Goal: Task Accomplishment & Management: Complete application form

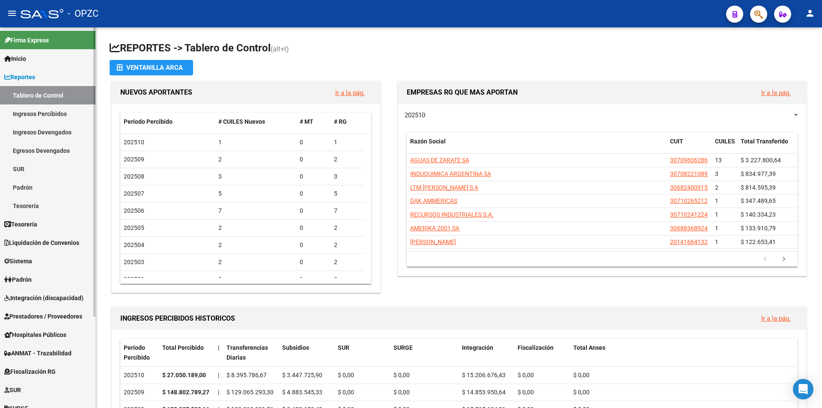
scroll to position [86, 0]
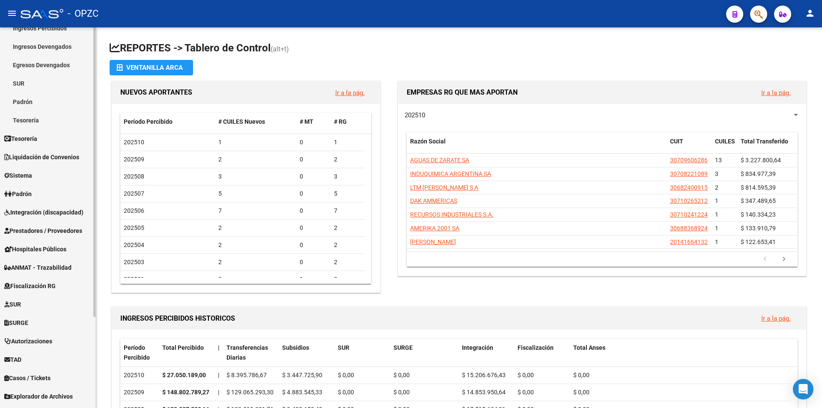
click at [63, 226] on span "Prestadores / Proveedores" at bounding box center [43, 230] width 78 height 9
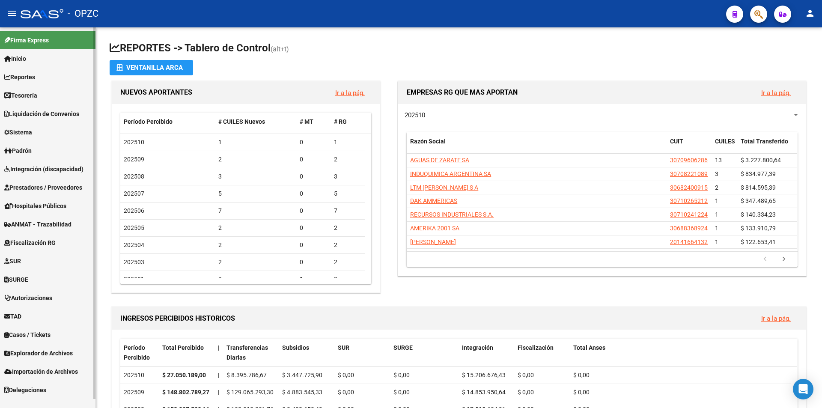
scroll to position [0, 0]
click at [63, 191] on span "Prestadores / Proveedores" at bounding box center [43, 187] width 78 height 9
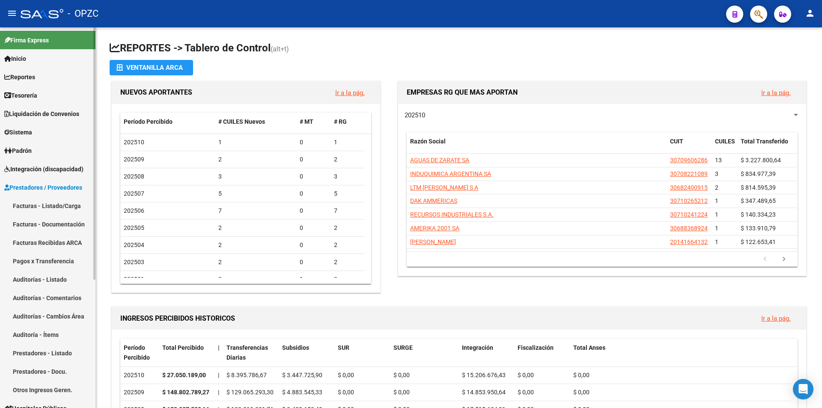
click at [67, 204] on link "Facturas - Listado/Carga" at bounding box center [47, 206] width 95 height 18
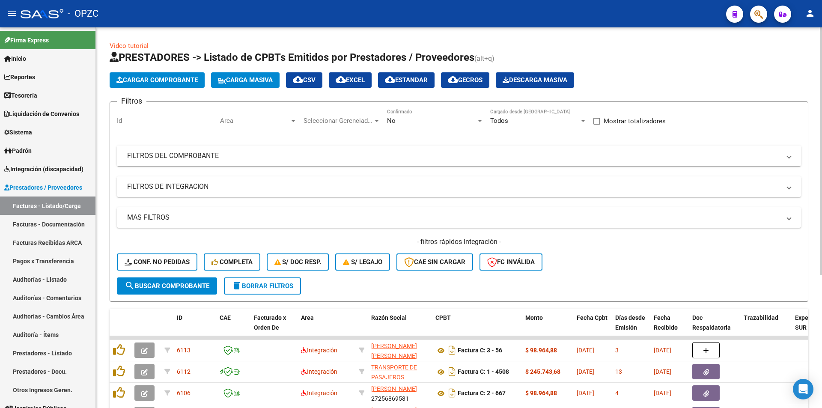
click at [176, 77] on span "Cargar Comprobante" at bounding box center [156, 80] width 81 height 8
click at [176, 81] on span "Cargar Comprobante" at bounding box center [156, 80] width 81 height 8
click at [68, 223] on link "Facturas - Documentación" at bounding box center [47, 224] width 95 height 18
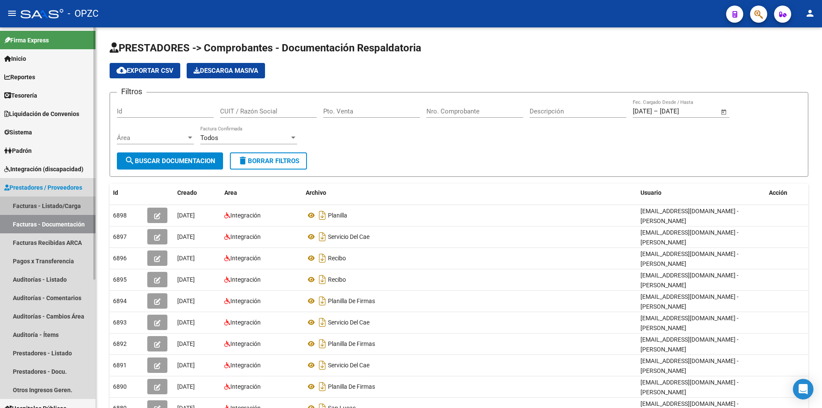
click at [66, 206] on link "Facturas - Listado/Carga" at bounding box center [47, 206] width 95 height 18
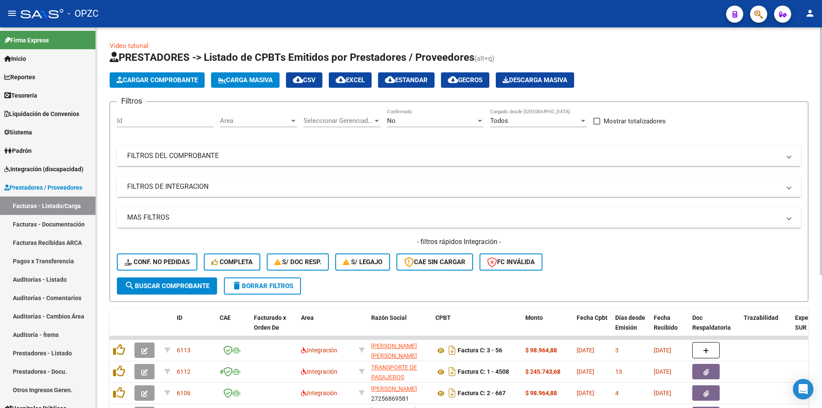
click at [170, 80] on span "Cargar Comprobante" at bounding box center [156, 80] width 81 height 8
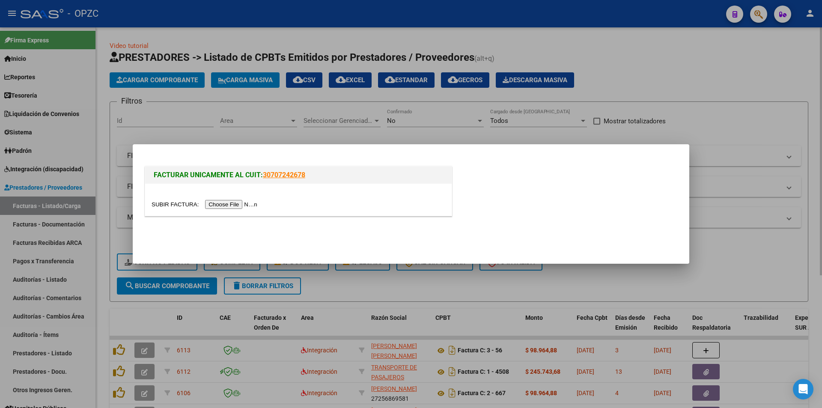
click at [230, 204] on input "file" at bounding box center [206, 204] width 108 height 9
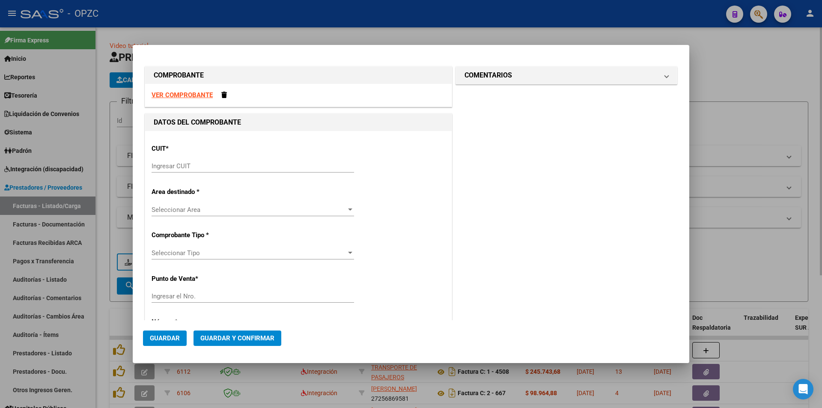
click at [190, 95] on strong "VER COMPROBANTE" at bounding box center [182, 95] width 61 height 8
click at [268, 167] on input "Ingresar CUIT" at bounding box center [253, 166] width 203 height 8
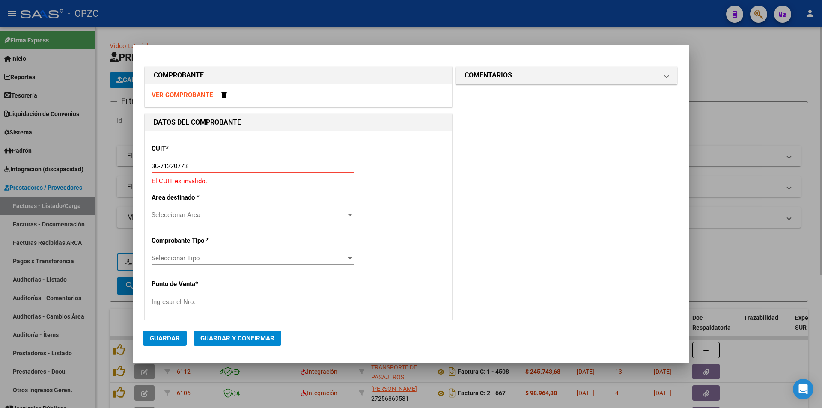
type input "30-71220773-2"
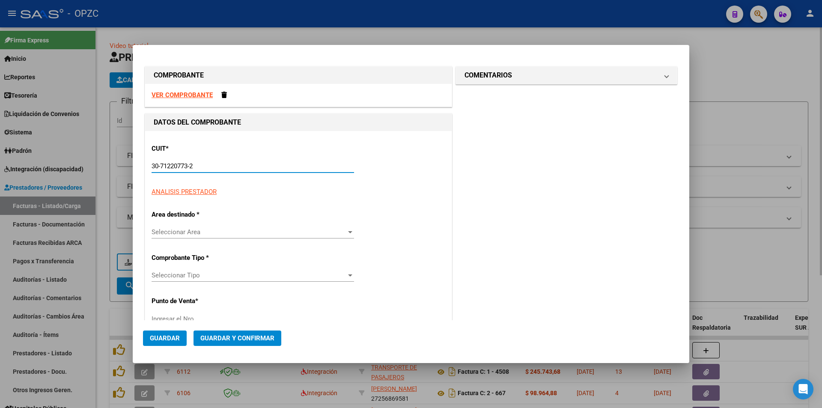
type input "3"
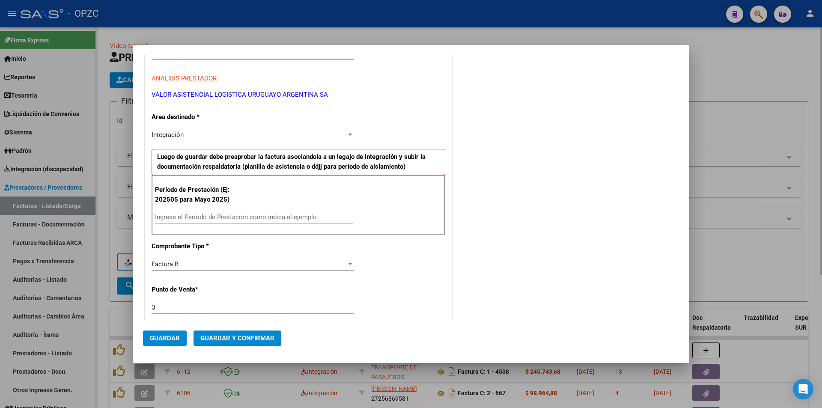
scroll to position [128, 0]
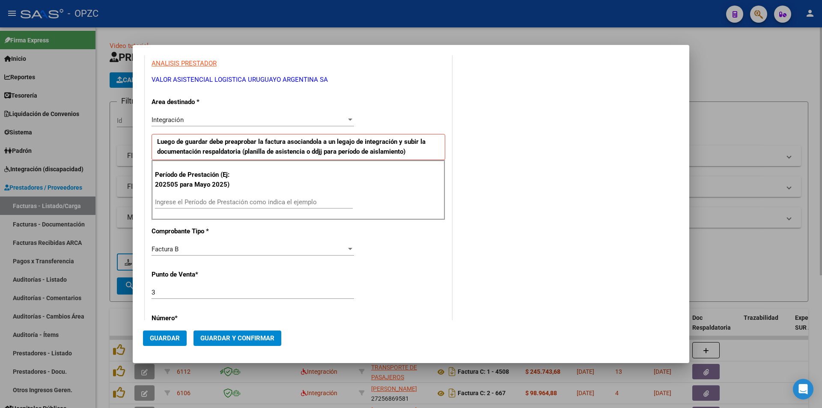
type input "30-71220773-2"
click at [268, 202] on input "Ingrese el Período de Prestación como indica el ejemplo" at bounding box center [254, 202] width 198 height 8
type input "202509"
click at [294, 227] on div "CUIT * 30-71220773-2 Ingresar CUIT ANALISIS PRESTADOR VALOR ASISTENCIAL LOGISTI…" at bounding box center [298, 349] width 307 height 693
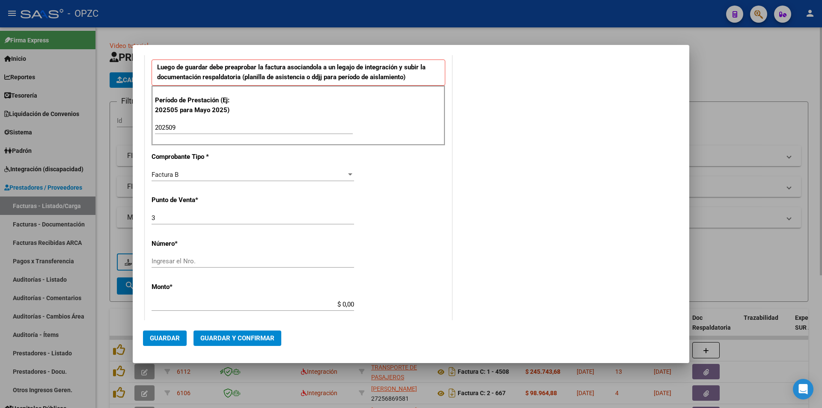
scroll to position [214, 0]
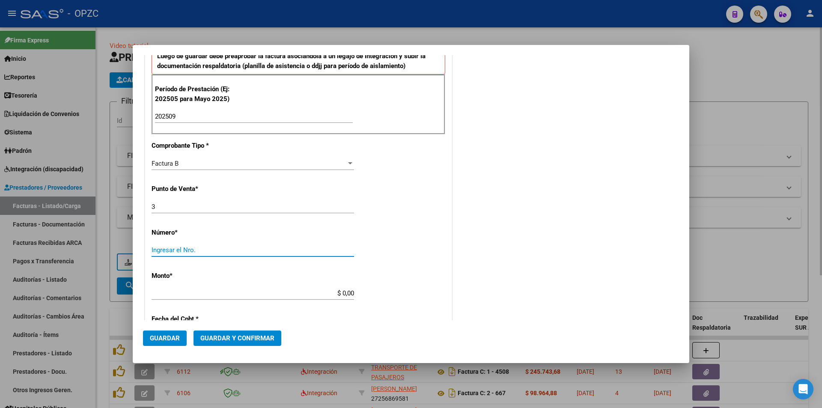
click at [250, 252] on input "Ingresar el Nro." at bounding box center [253, 250] width 203 height 8
type input "4793"
click at [400, 206] on div "CUIT * 30-71220773-2 Ingresar CUIT ANALISIS PRESTADOR VALOR ASISTENCIAL LOGISTI…" at bounding box center [298, 263] width 307 height 693
type input "$ 10.590.237,02"
type input "[DATE]"
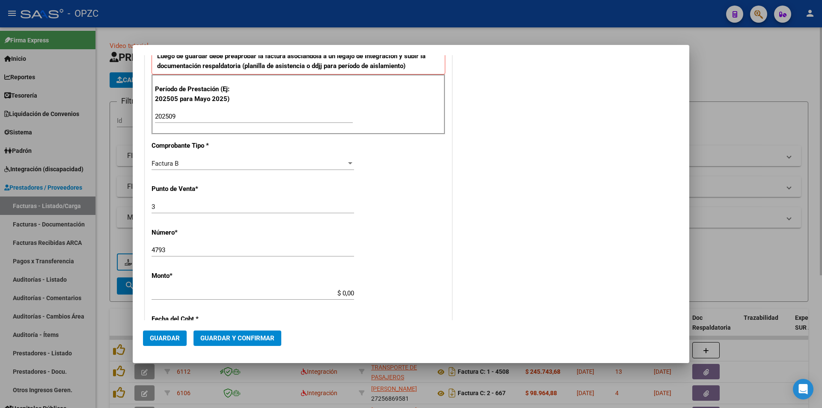
type input "75412270098482"
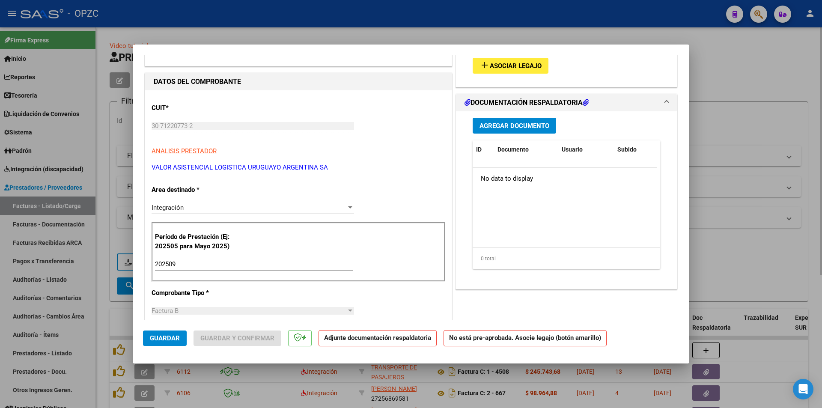
scroll to position [0, 0]
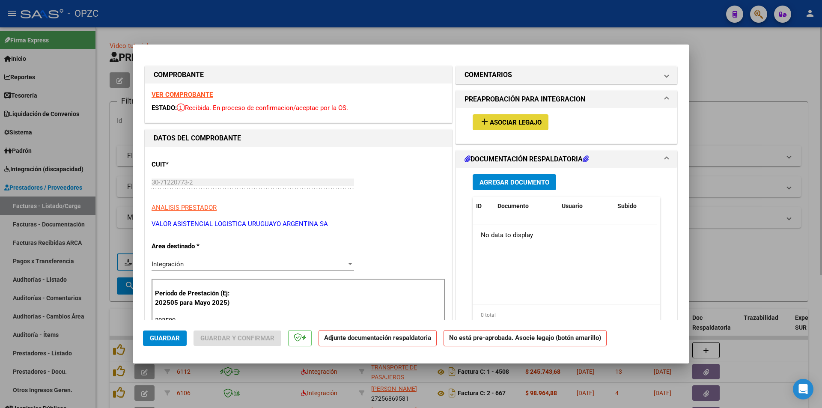
click at [507, 124] on span "Asociar Legajo" at bounding box center [516, 123] width 52 height 8
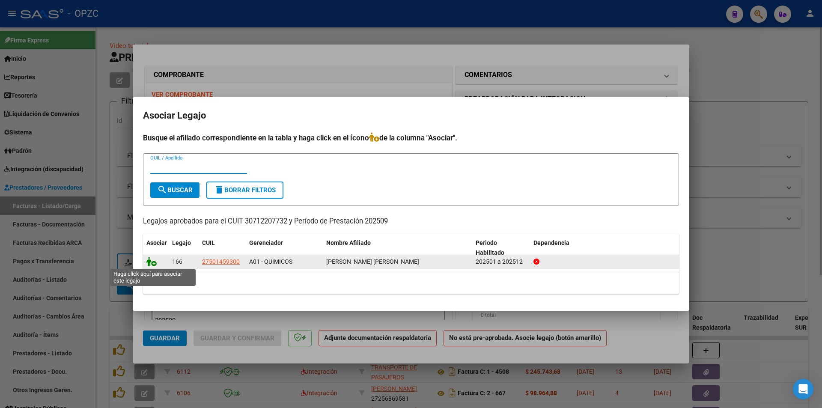
click at [154, 264] on icon at bounding box center [151, 261] width 10 height 9
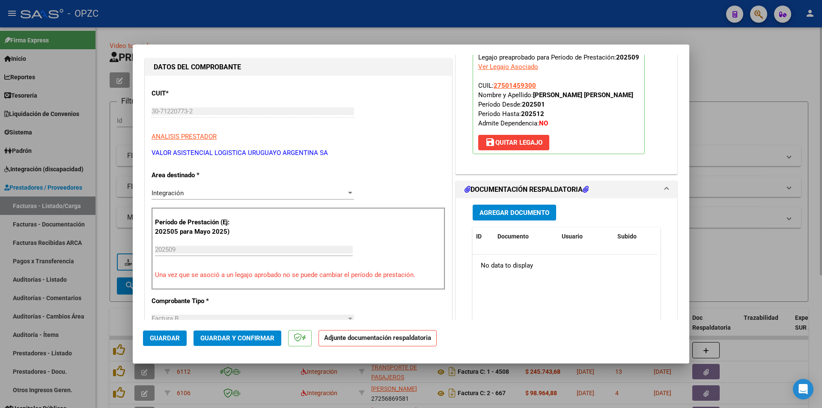
scroll to position [128, 0]
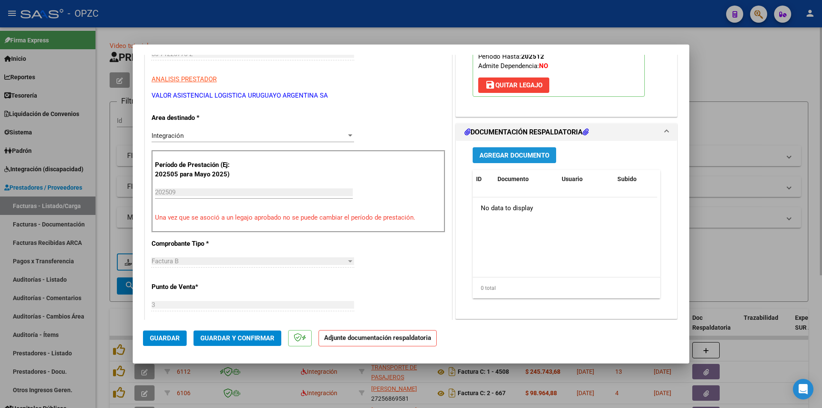
click at [536, 159] on span "Agregar Documento" at bounding box center [515, 156] width 70 height 8
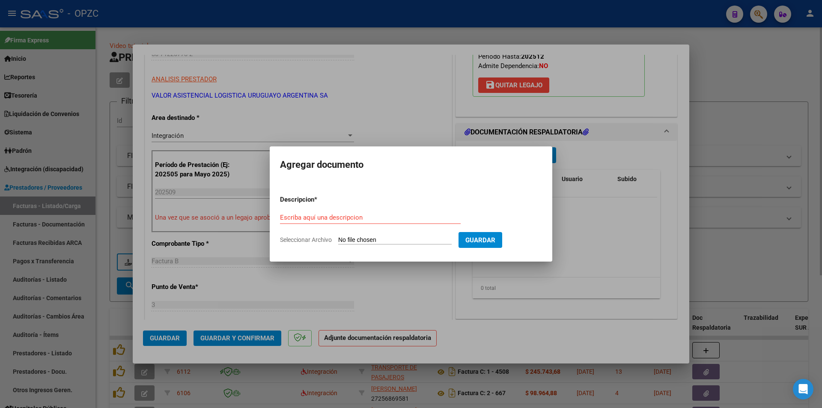
click at [384, 239] on input "Seleccionar Archivo" at bounding box center [394, 240] width 113 height 8
type input "C:\fakepath\detalle factura [PERSON_NAME].pdf"
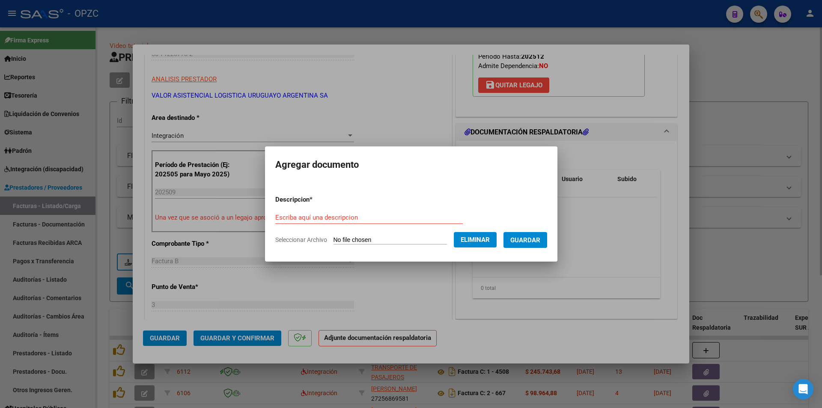
click at [331, 218] on input "Escriba aquí una descripcion" at bounding box center [369, 218] width 188 height 8
type input "Detalle liquidacion"
click at [540, 239] on span "Guardar" at bounding box center [525, 240] width 30 height 8
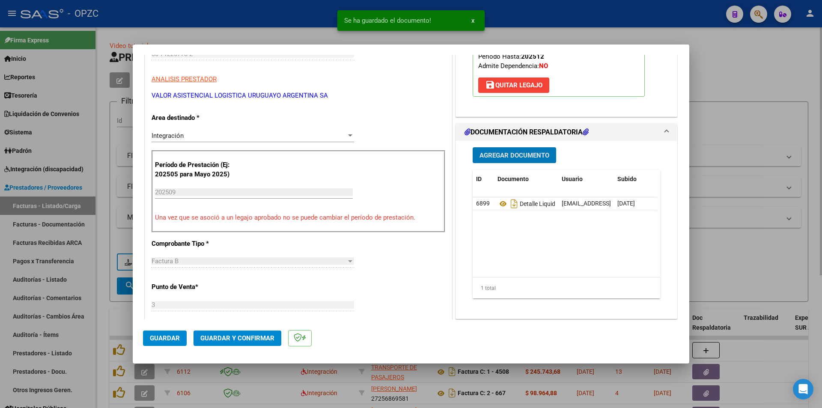
click at [510, 156] on span "Agregar Documento" at bounding box center [515, 156] width 70 height 8
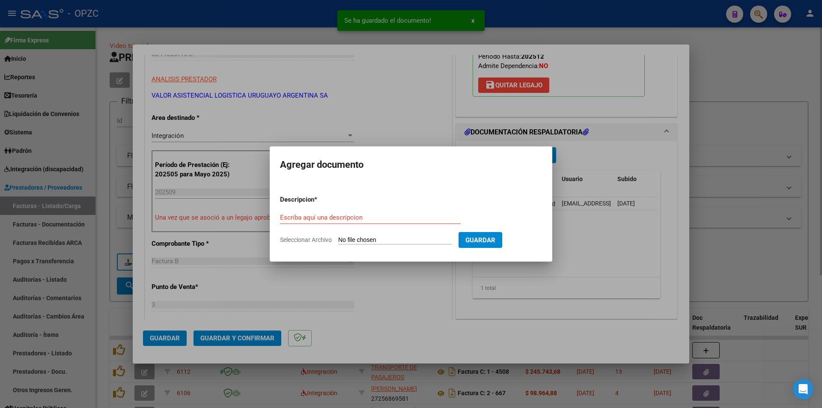
click at [426, 240] on input "Seleccionar Archivo" at bounding box center [394, 240] width 113 height 8
type input "C:\fakepath\Evolucion_Olmos Aymara_Septiembre 2025.pdf"
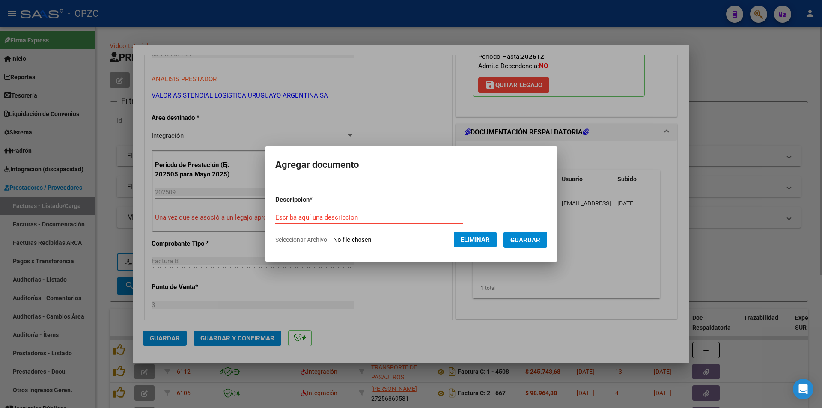
click at [339, 218] on input "Escriba aquí una descripcion" at bounding box center [369, 218] width 188 height 8
type input "Historia Clinica-mes 09-2025"
click at [539, 241] on span "Guardar" at bounding box center [525, 240] width 30 height 8
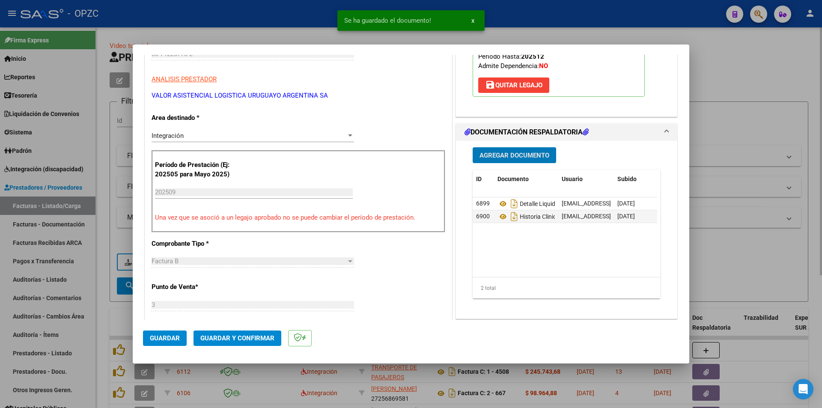
click at [174, 336] on span "Guardar" at bounding box center [165, 338] width 30 height 8
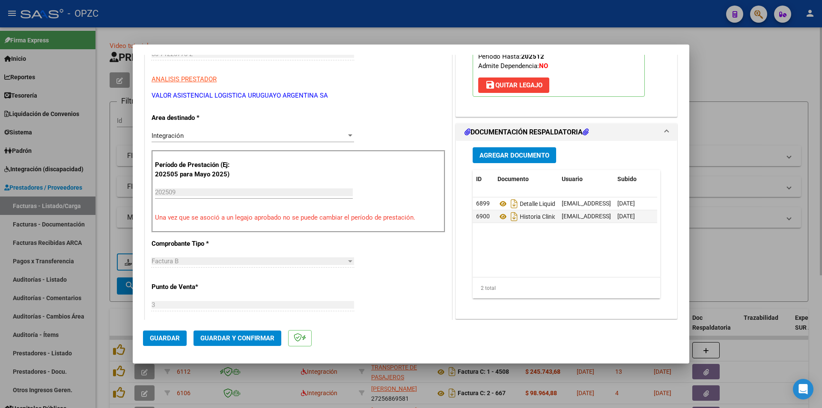
click at [417, 367] on div at bounding box center [411, 204] width 822 height 408
type input "$ 0,00"
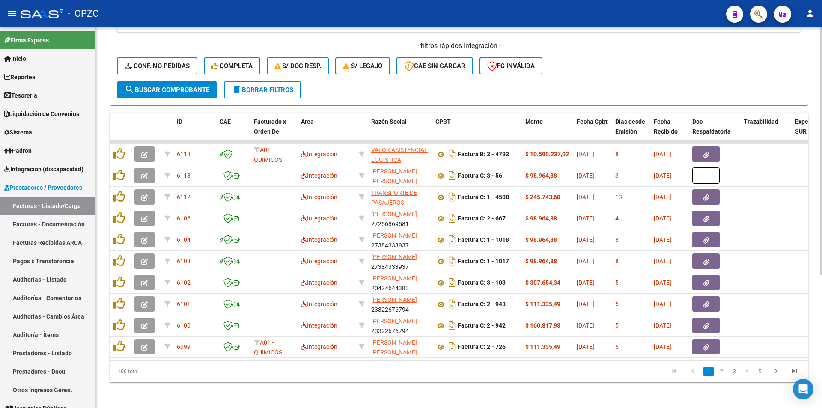
scroll to position [204, 0]
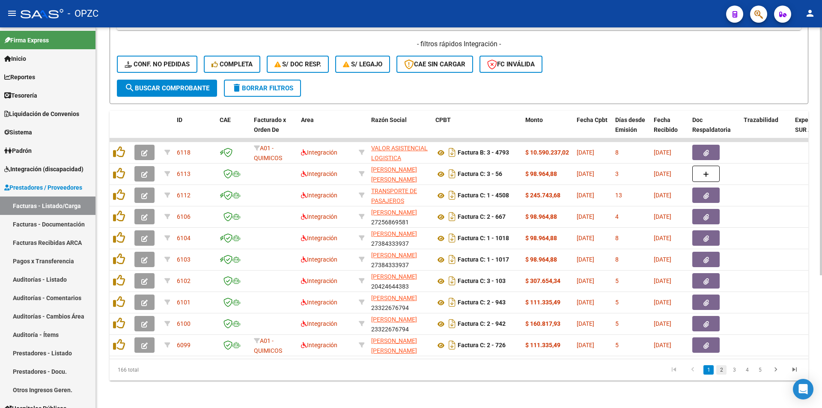
click at [723, 371] on link "2" at bounding box center [721, 369] width 10 height 9
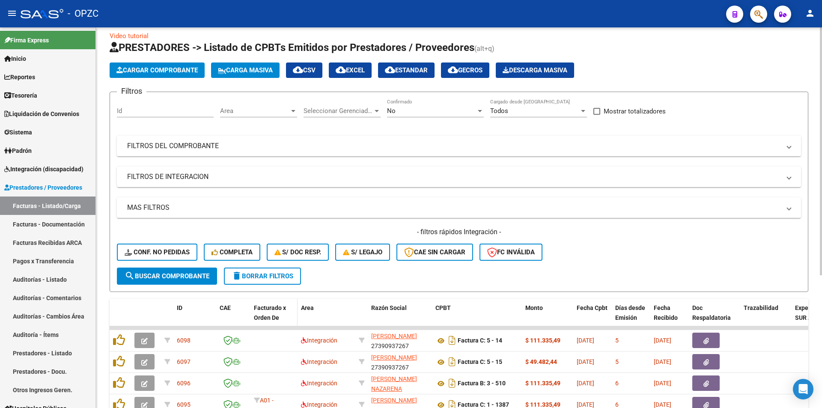
scroll to position [0, 0]
